Goal: Register for event/course

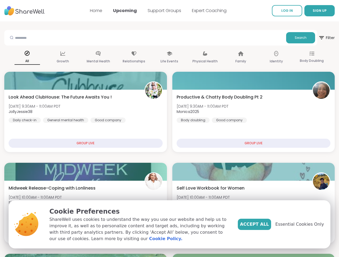
click at [312, 11] on span "SIGN UP" at bounding box center [319, 10] width 14 height 5
click at [318, 38] on span "Filter" at bounding box center [326, 37] width 16 height 13
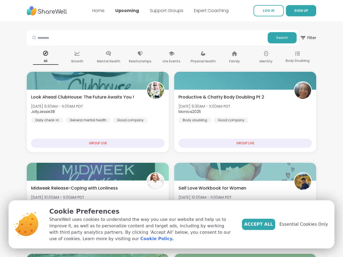
click at [45, 58] on div "All" at bounding box center [45, 58] width 25 height 20
